Goal: Task Accomplishment & Management: Manage account settings

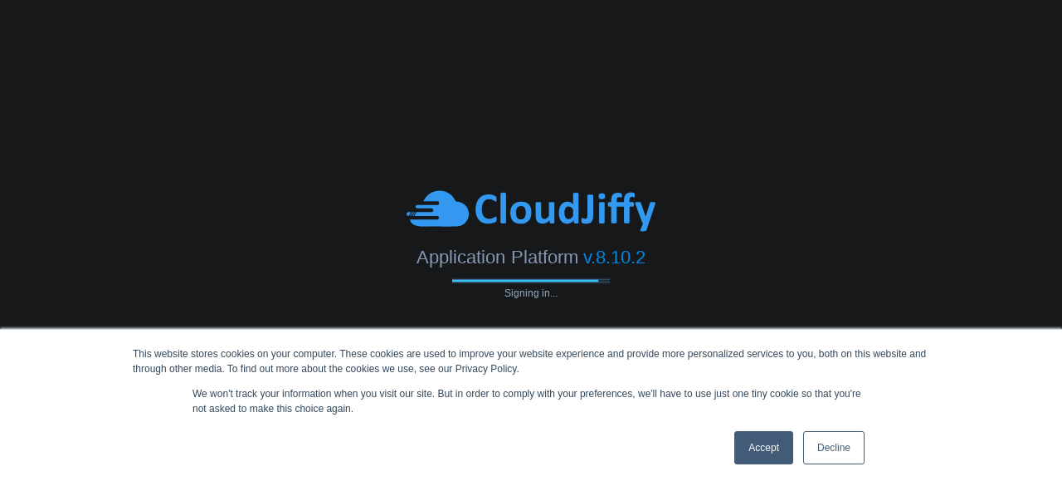
click at [762, 442] on link "Accept" at bounding box center [763, 447] width 59 height 33
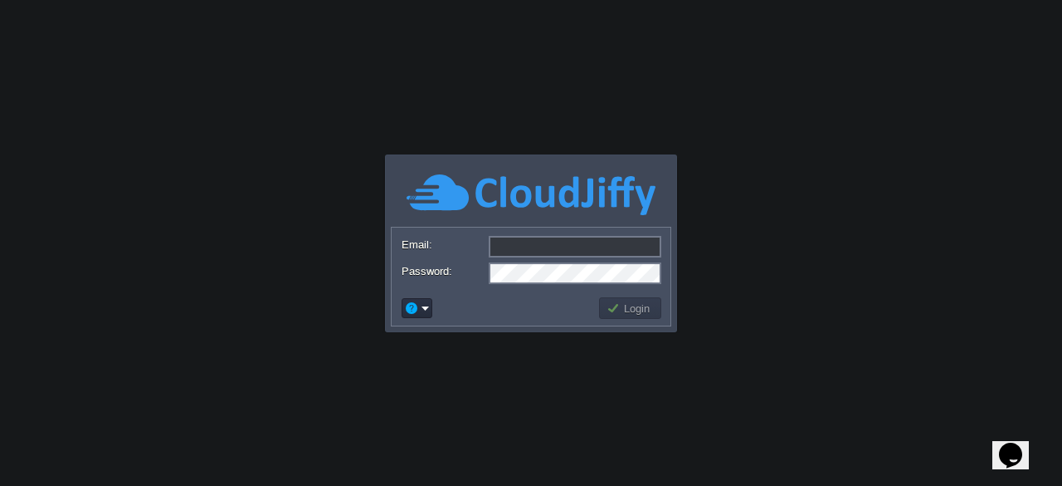
type input "[PERSON_NAME][EMAIL_ADDRESS][PERSON_NAME][DOMAIN_NAME]"
click at [625, 310] on button "Login" at bounding box center [631, 307] width 48 height 15
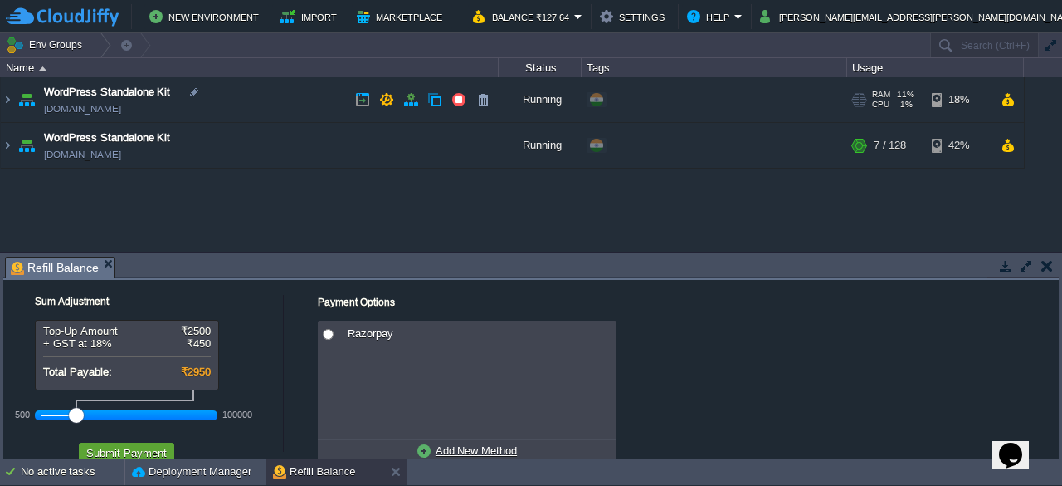
click at [1059, 451] on div "Tasks Activity Log Archive Git / SVN Refill Balance Sum Adjustment Top-Up Amoun…" at bounding box center [531, 355] width 1062 height 206
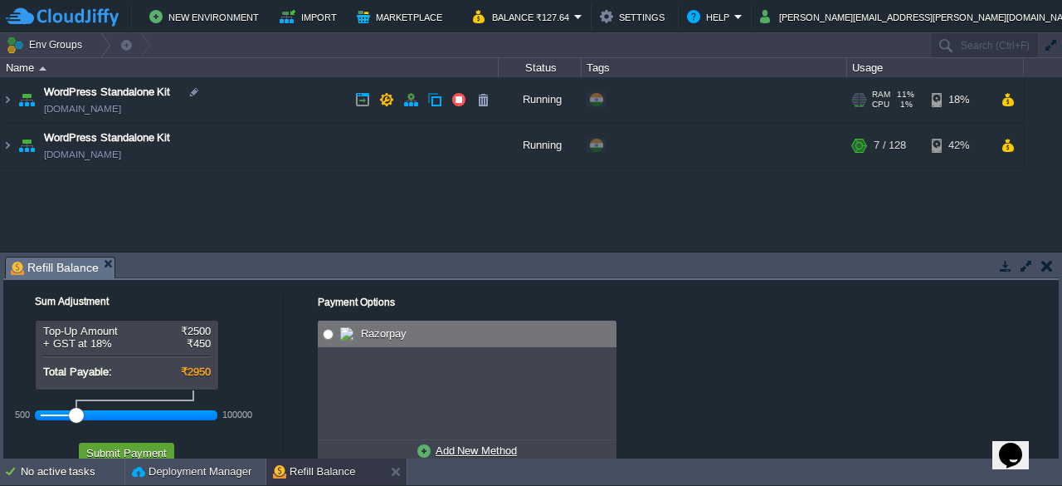
radio input "true"
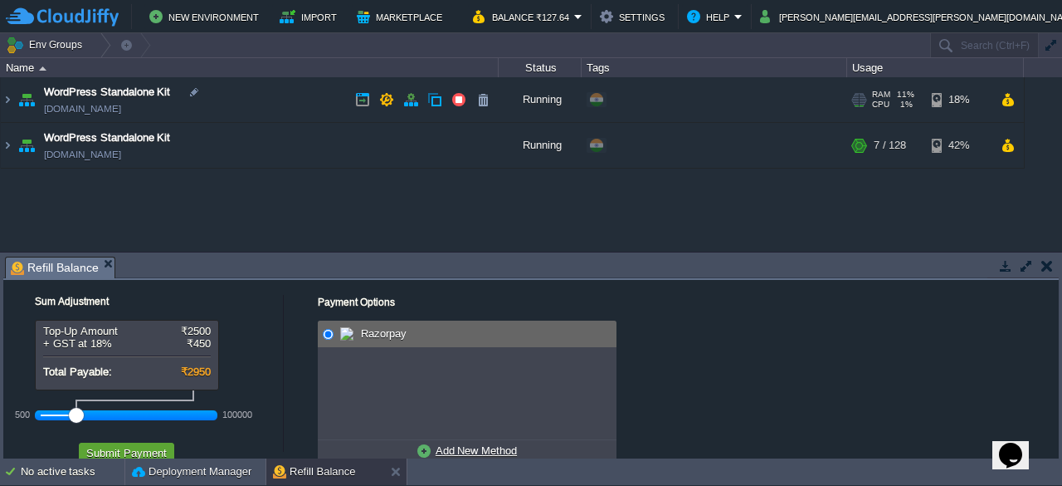
click at [329, 338] on input "radio" at bounding box center [328, 334] width 11 height 11
click at [139, 449] on button "Submit Payment" at bounding box center [126, 452] width 90 height 15
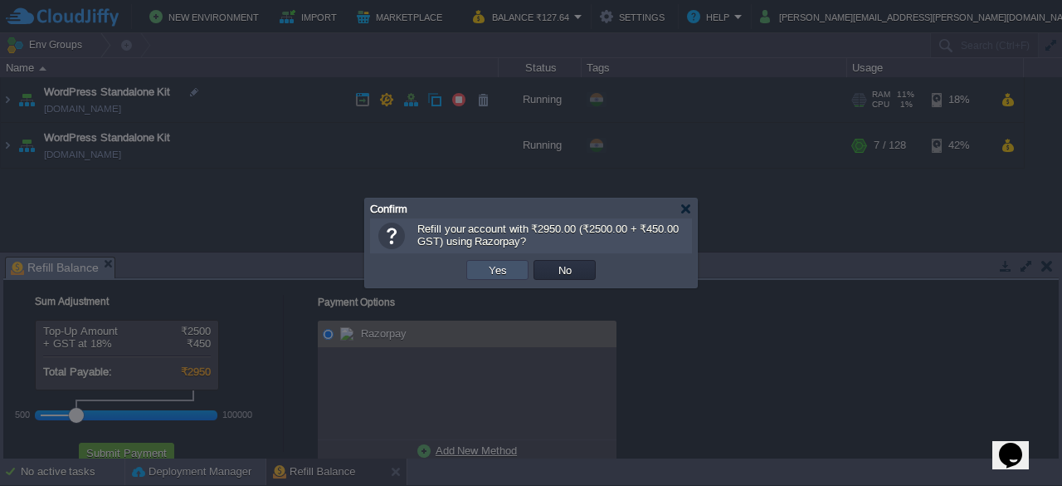
click at [500, 265] on button "Yes" at bounding box center [498, 269] width 28 height 15
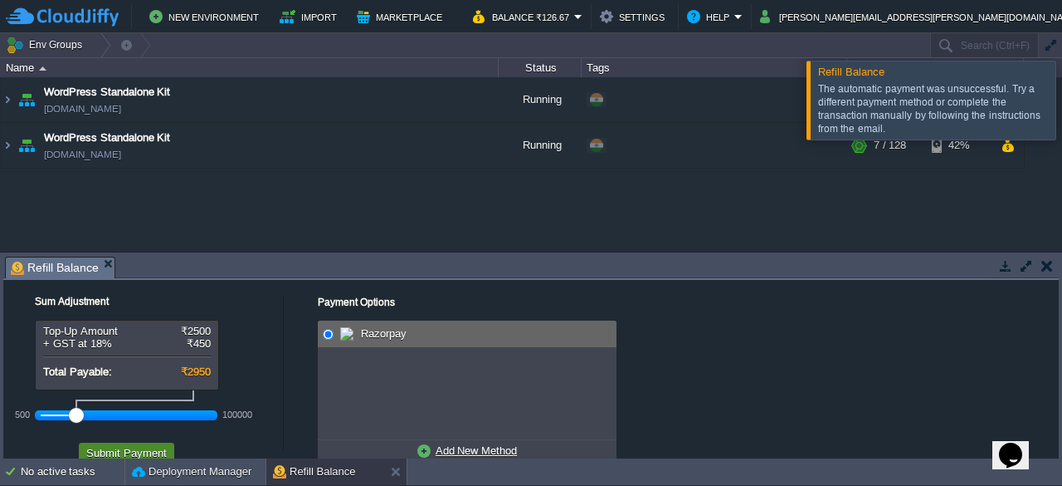
click at [139, 445] on button "Submit Payment" at bounding box center [126, 452] width 90 height 15
